Goal: Task Accomplishment & Management: Manage account settings

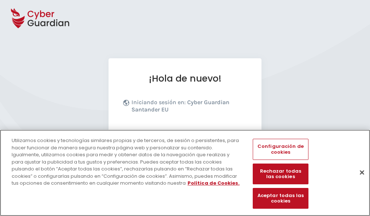
scroll to position [89, 0]
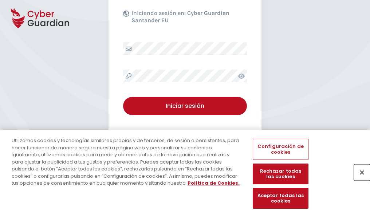
click at [358, 180] on button "Cerrar" at bounding box center [362, 172] width 16 height 16
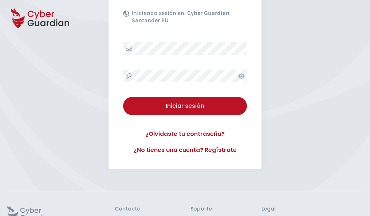
scroll to position [142, 0]
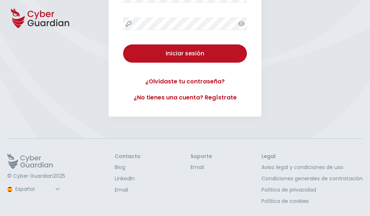
click at [123, 44] on button "Iniciar sesión" at bounding box center [185, 53] width 124 height 18
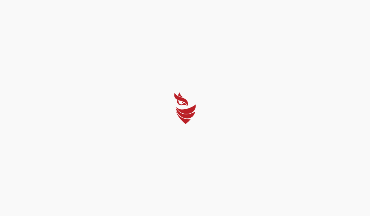
scroll to position [0, 0]
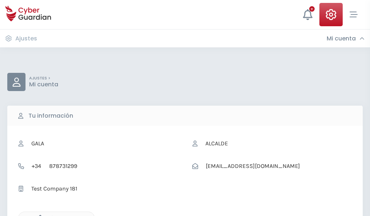
click at [38, 215] on icon "button" at bounding box center [38, 218] width 6 height 6
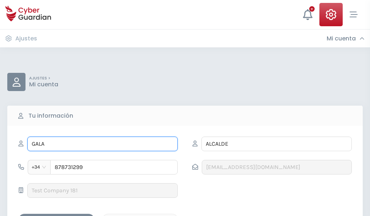
click at [102, 144] on input "GALA" at bounding box center [102, 144] width 150 height 15
type input "G"
type input "Ana Belén"
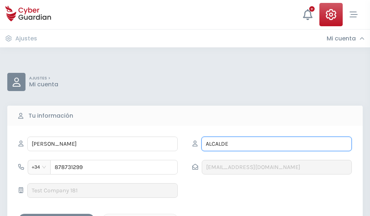
click at [276, 144] on input "ALCALDE" at bounding box center [276, 144] width 150 height 15
type input "A"
type input "Cobos"
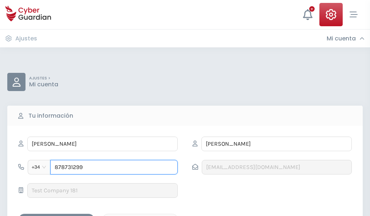
click at [114, 167] on input "878731299" at bounding box center [113, 167] width 127 height 15
type input "8"
type input "821817610"
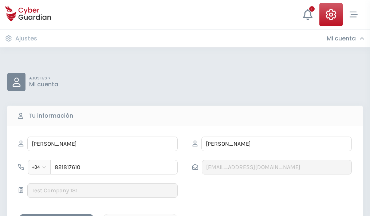
click at [56, 216] on div "Guardar cambios" at bounding box center [57, 220] width 66 height 9
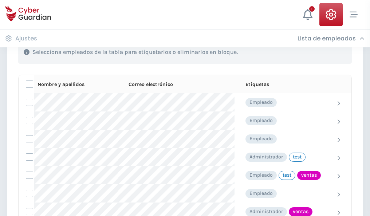
scroll to position [330, 0]
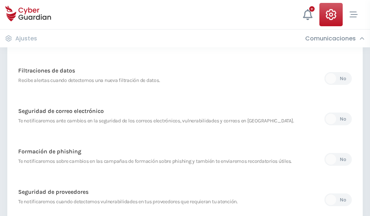
scroll to position [383, 0]
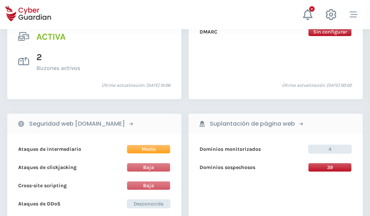
scroll to position [740, 0]
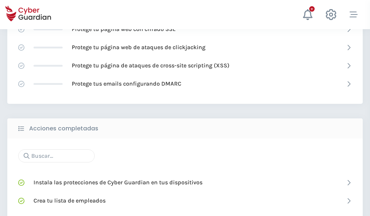
scroll to position [485, 0]
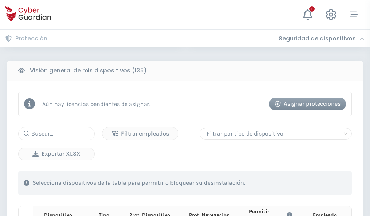
scroll to position [643, 0]
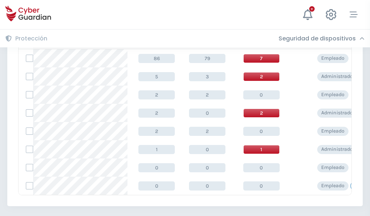
scroll to position [338, 0]
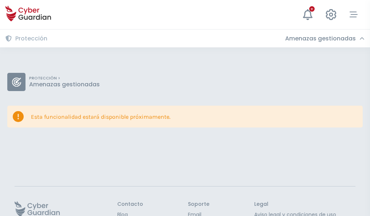
scroll to position [47, 0]
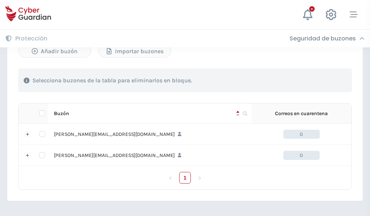
scroll to position [316, 0]
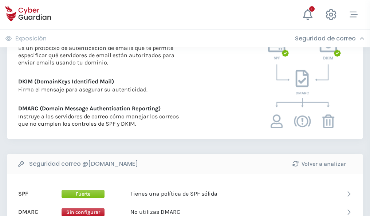
scroll to position [393, 0]
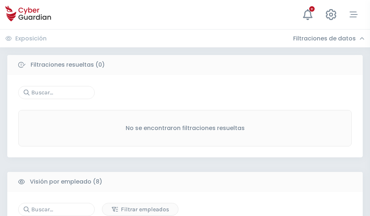
scroll to position [620, 0]
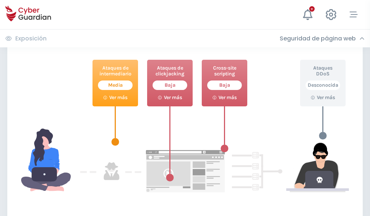
scroll to position [397, 0]
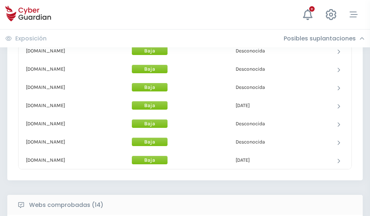
scroll to position [710, 0]
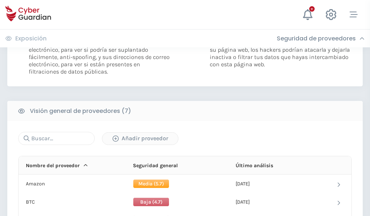
scroll to position [488, 0]
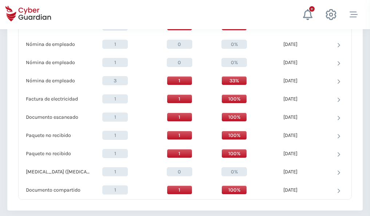
scroll to position [755, 0]
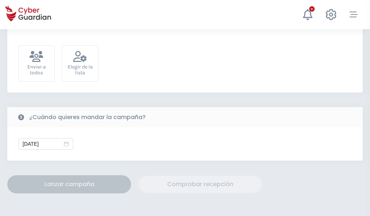
scroll to position [267, 0]
